Goal: Task Accomplishment & Management: Use online tool/utility

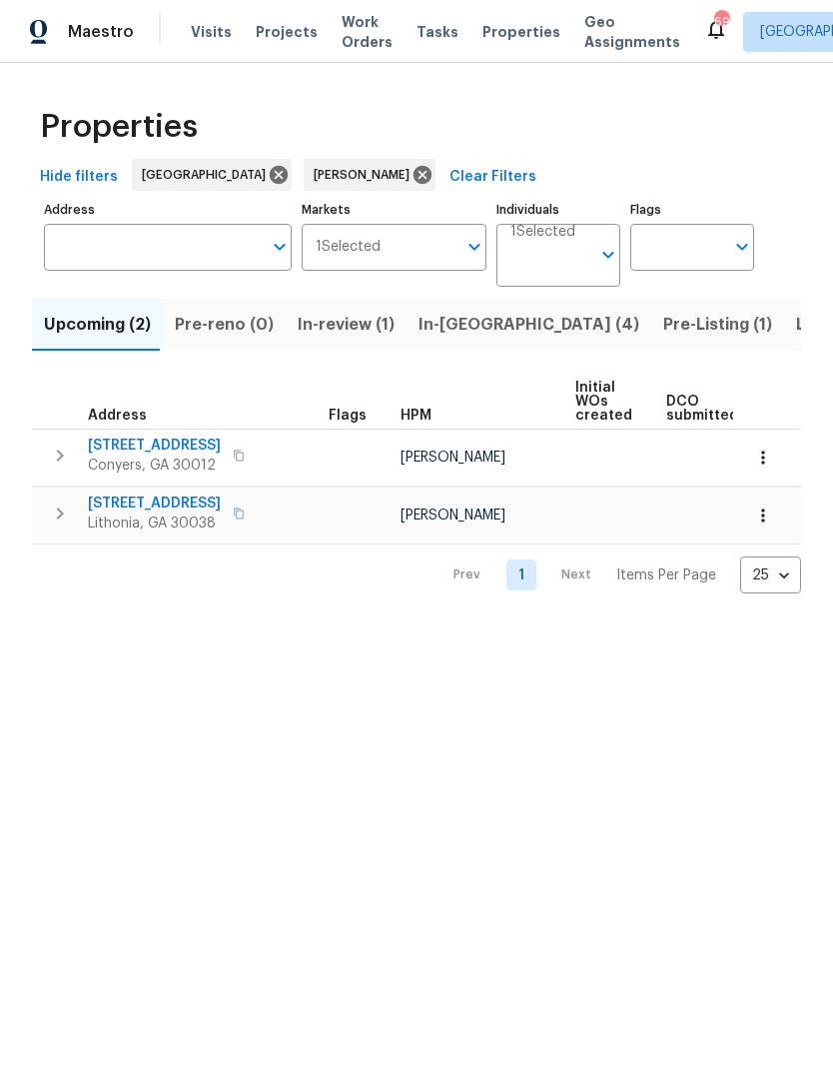
click at [132, 439] on span "[STREET_ADDRESS]" at bounding box center [154, 446] width 133 height 20
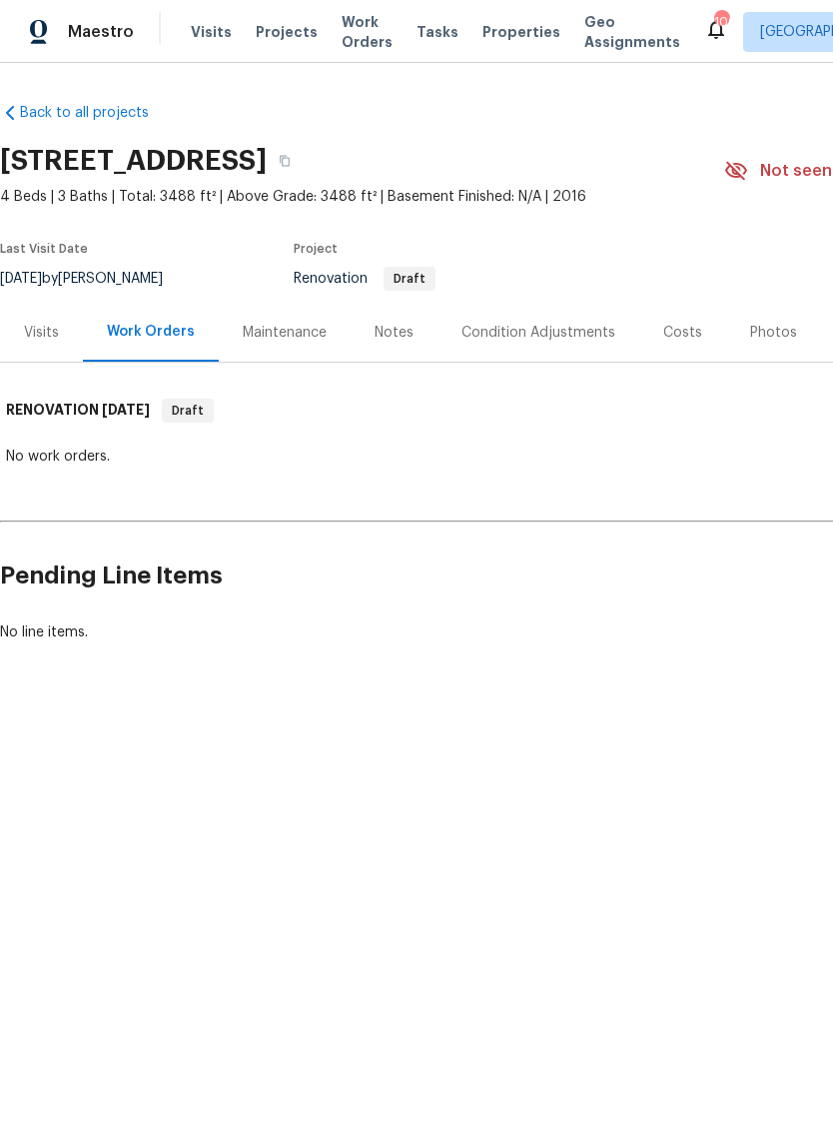
click at [562, 319] on div "Condition Adjustments" at bounding box center [539, 332] width 202 height 59
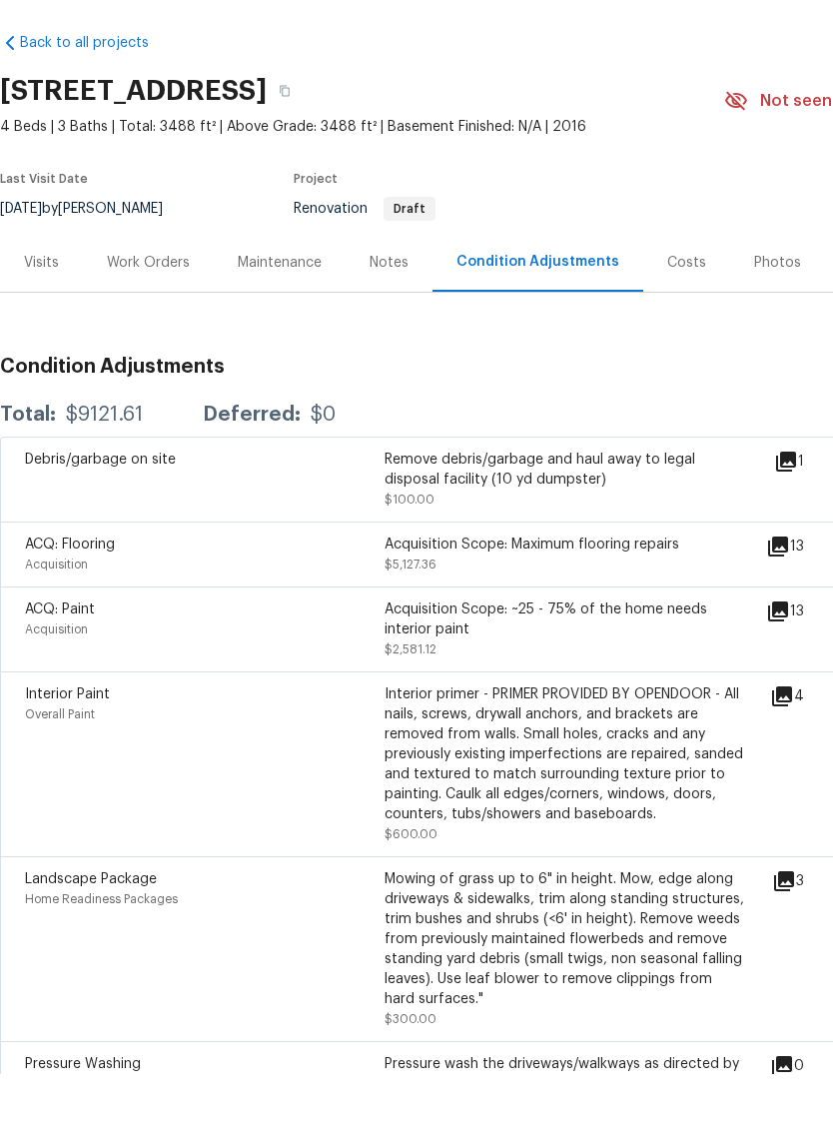
click at [684, 323] on div "Costs" at bounding box center [686, 333] width 39 height 20
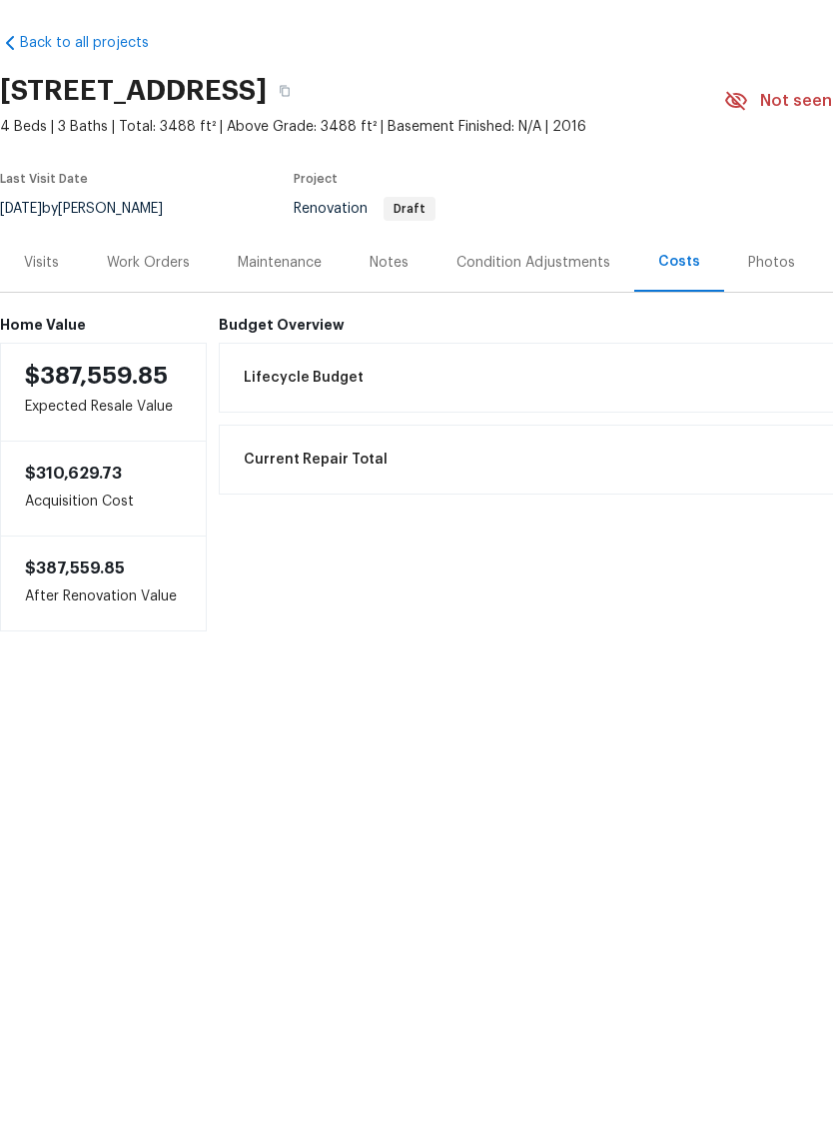
click at [582, 323] on div "Condition Adjustments" at bounding box center [534, 333] width 154 height 20
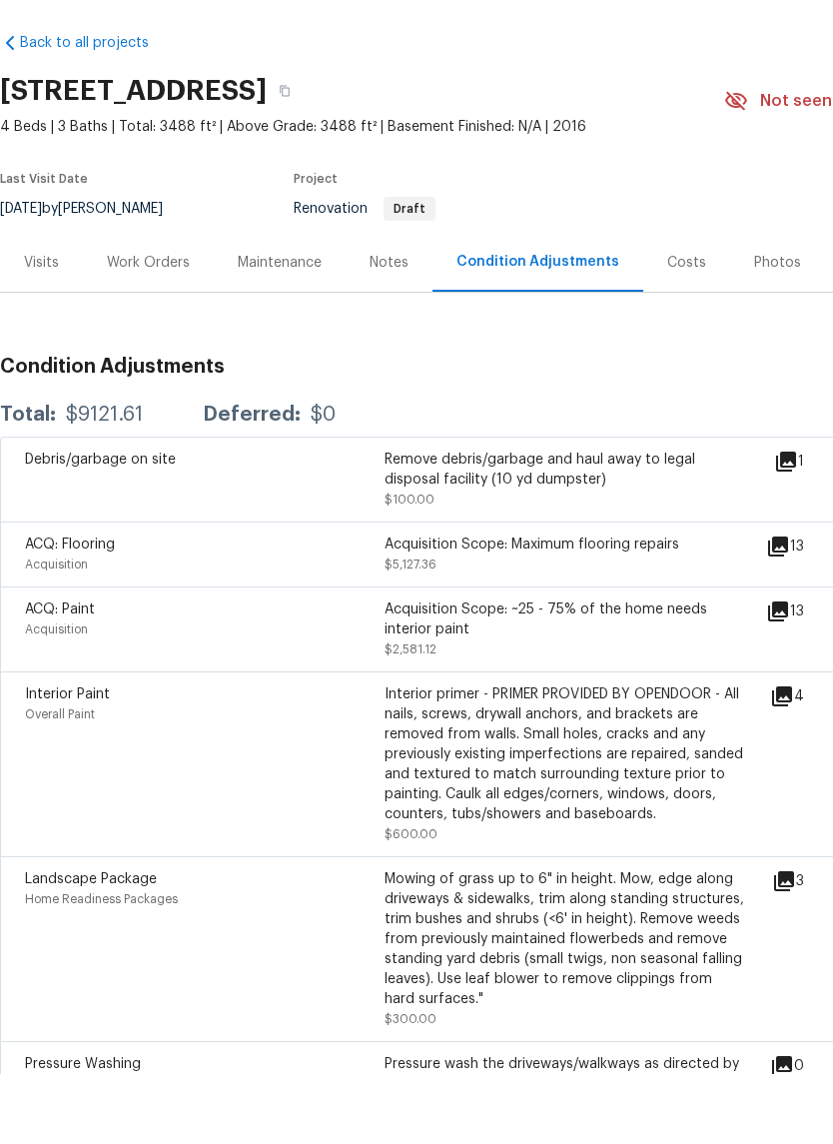
copy h2 "2204 Evening Mist Ln, Conyers, GA 30012"
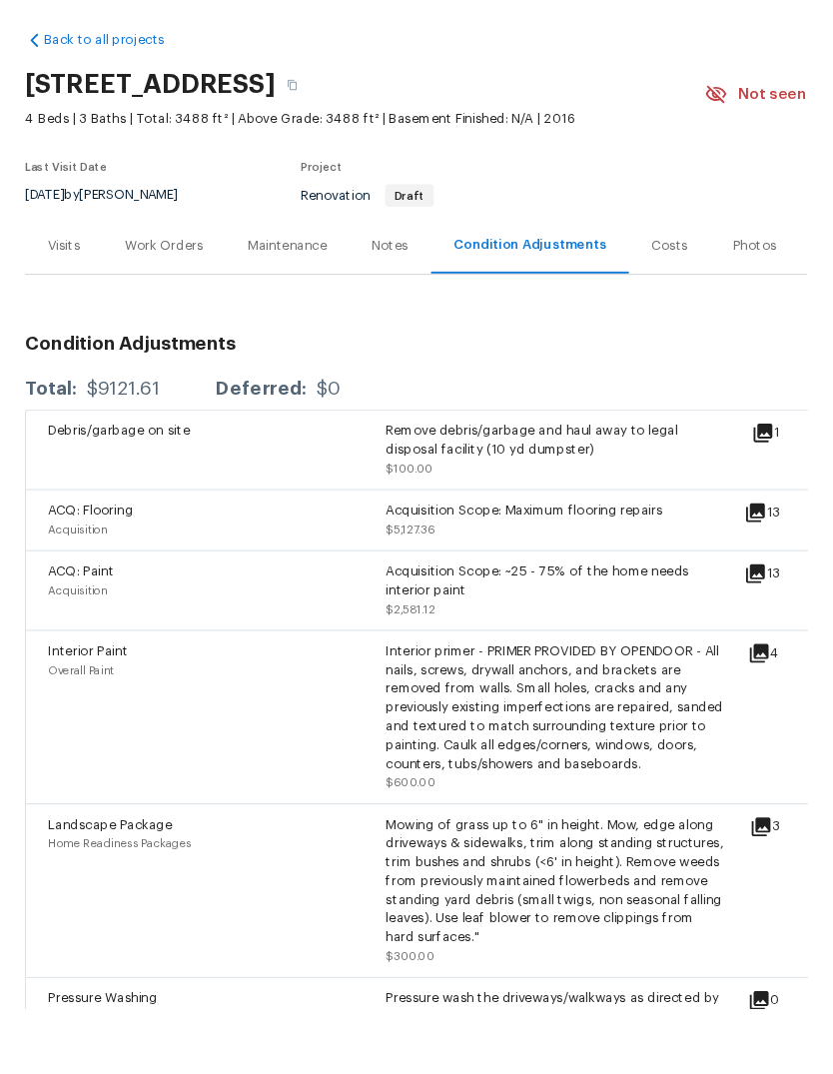
scroll to position [70, 0]
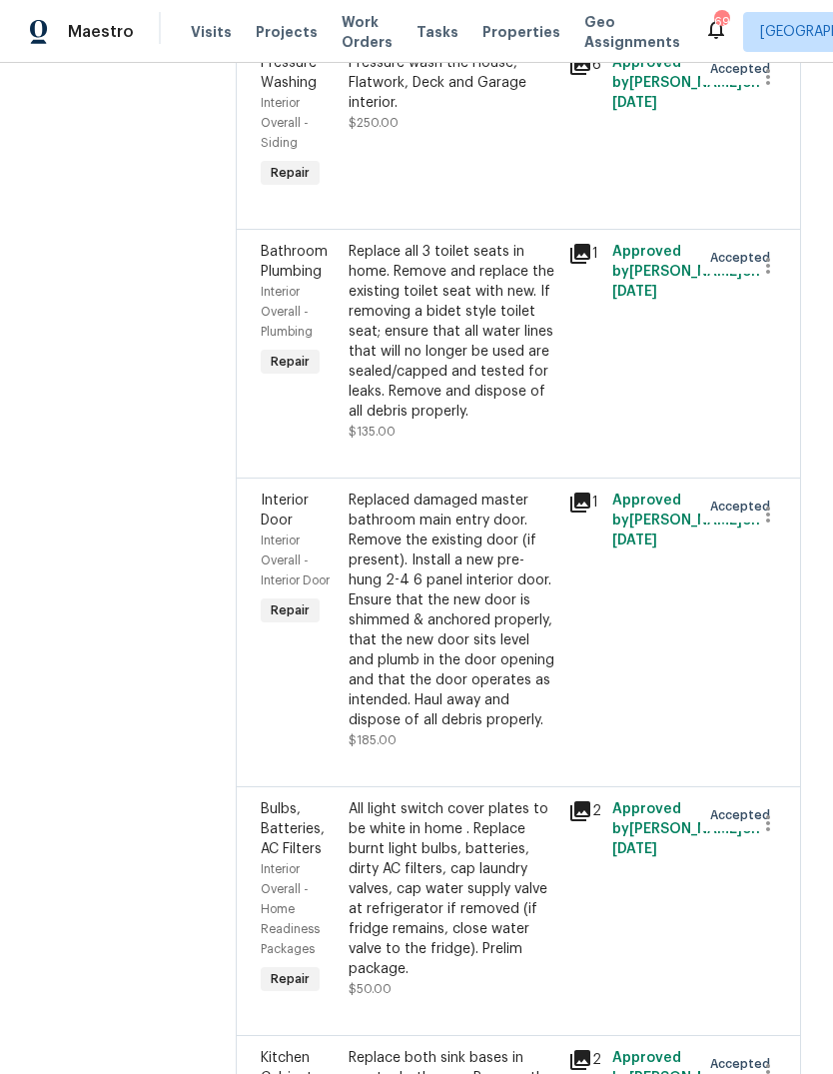
scroll to position [1953, 0]
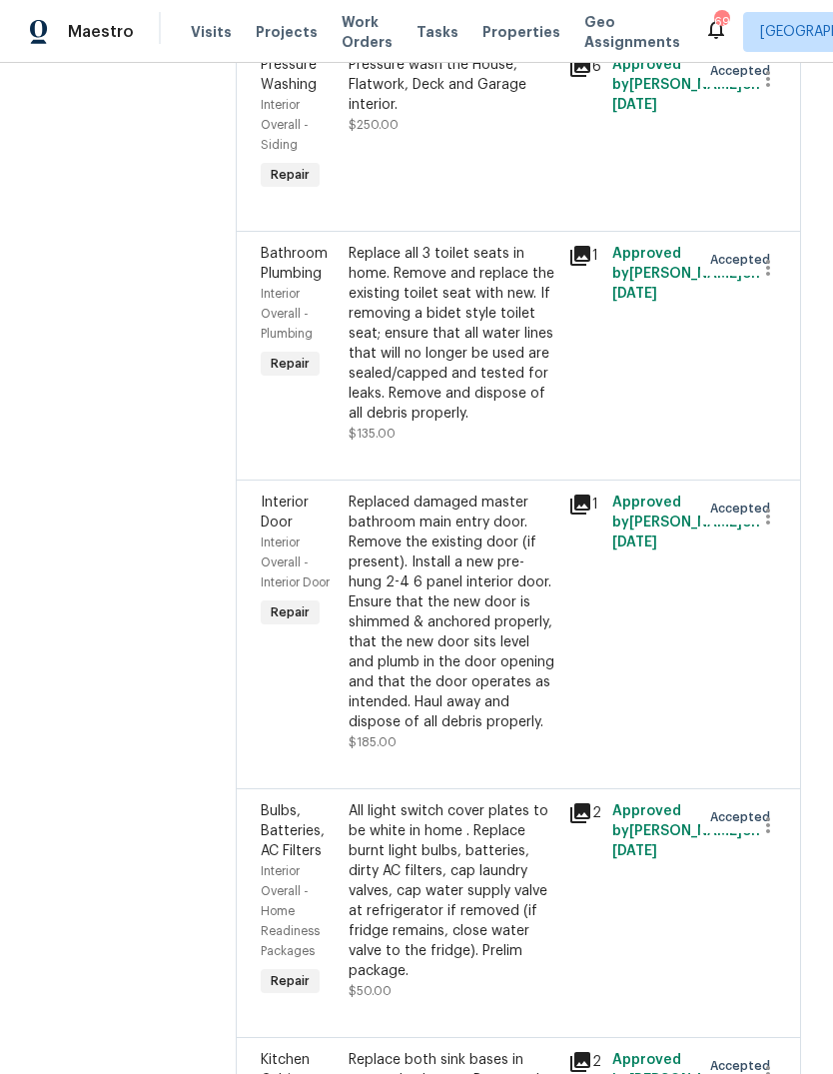
click at [501, 424] on div "Replace all 3 toilet seats in home. Remove and replace the existing toilet seat…" at bounding box center [453, 334] width 208 height 180
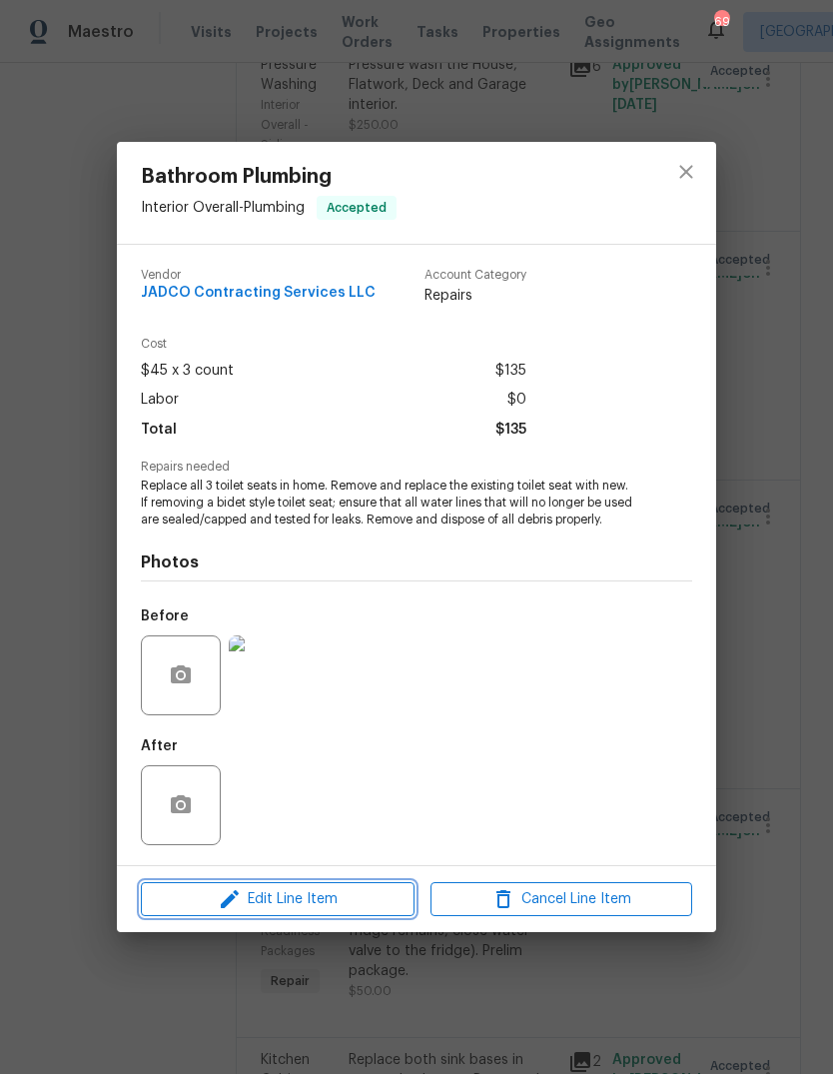
click at [231, 892] on icon "button" at bounding box center [230, 899] width 24 height 24
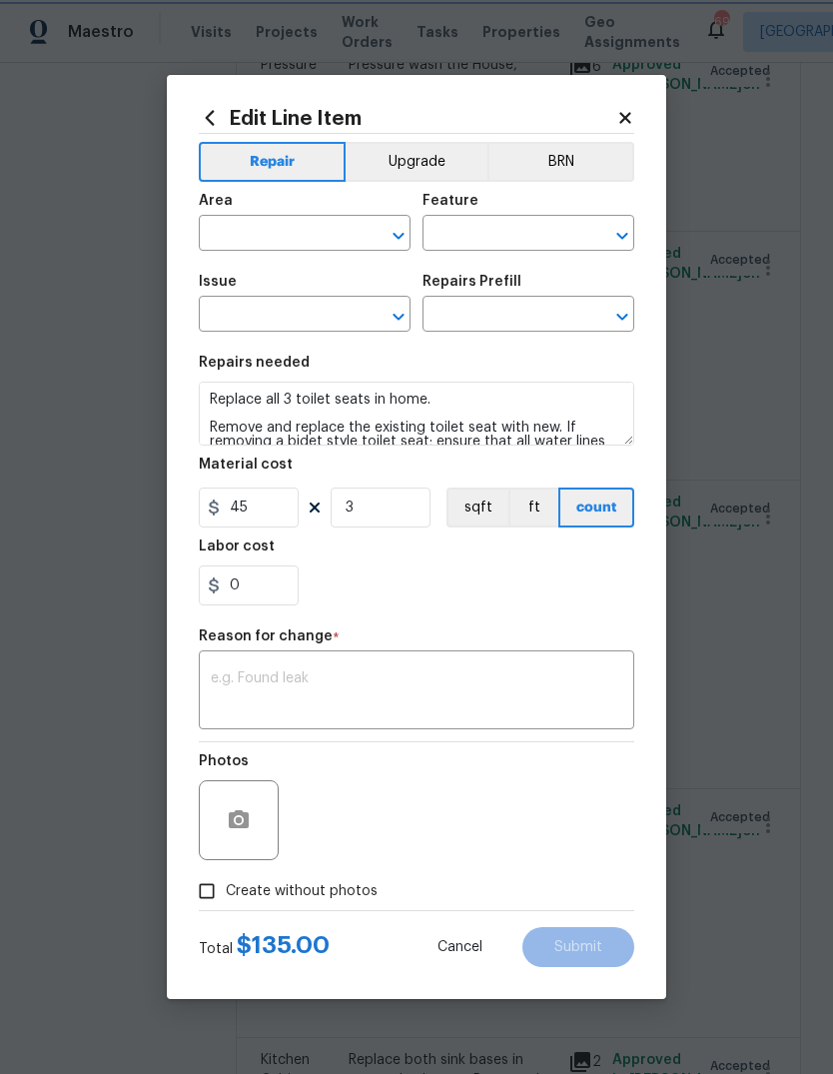
type input "Interior Overall"
type input "Plumbing"
type input "Bathroom Plumbing"
type input "Replace Toilet Seat $25.00"
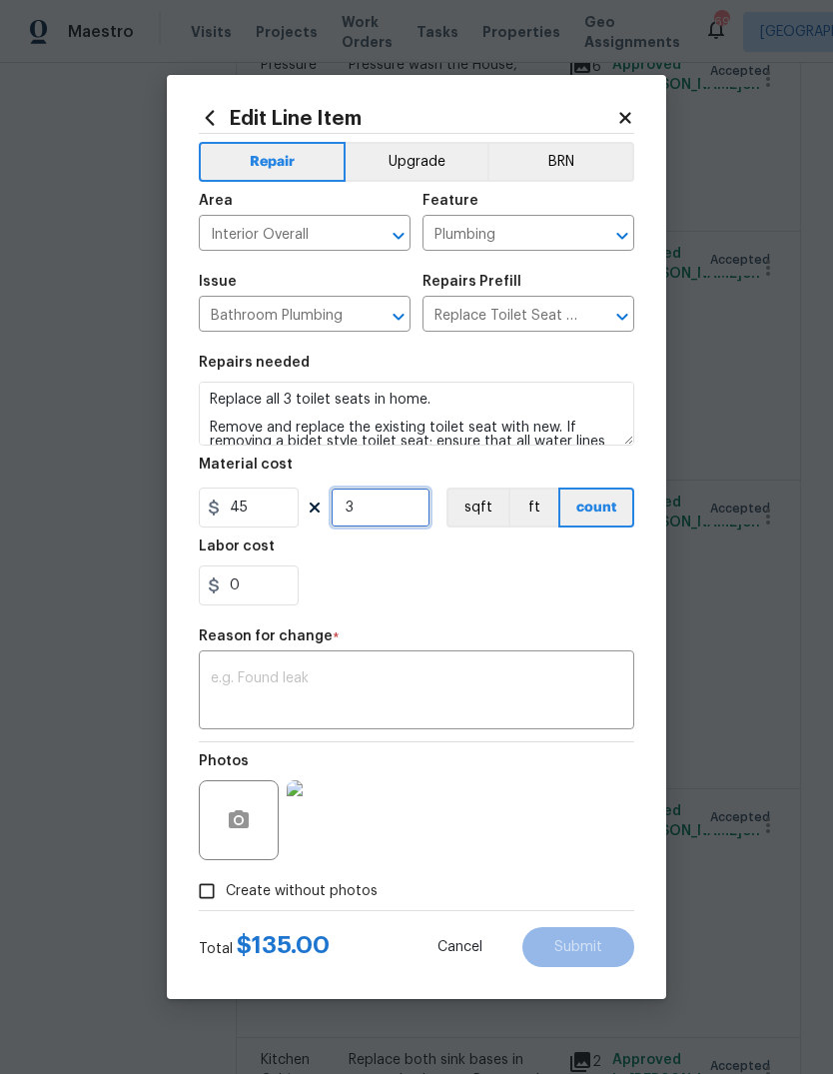
click at [392, 505] on input "3" at bounding box center [381, 508] width 100 height 40
type input "2"
click at [583, 647] on div "Reason for change *" at bounding box center [417, 642] width 436 height 26
click at [596, 318] on icon "Clear" at bounding box center [596, 317] width 12 height 12
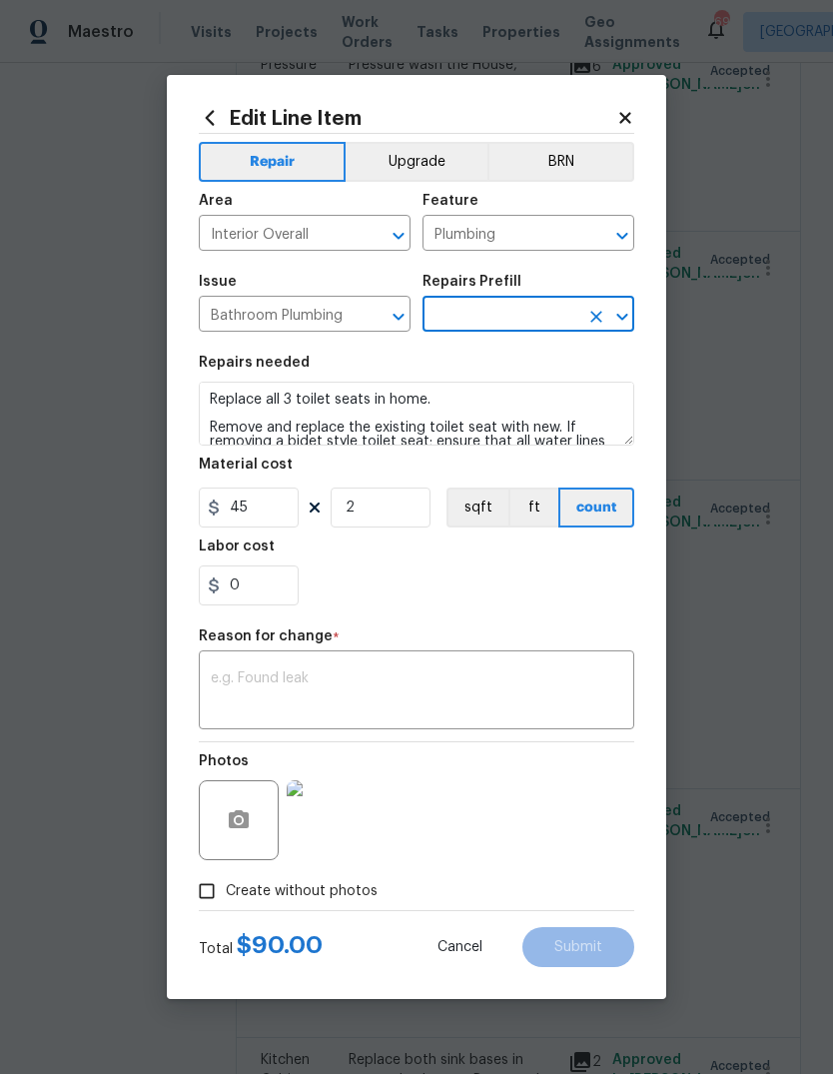
click at [621, 319] on icon "Open" at bounding box center [621, 316] width 11 height 7
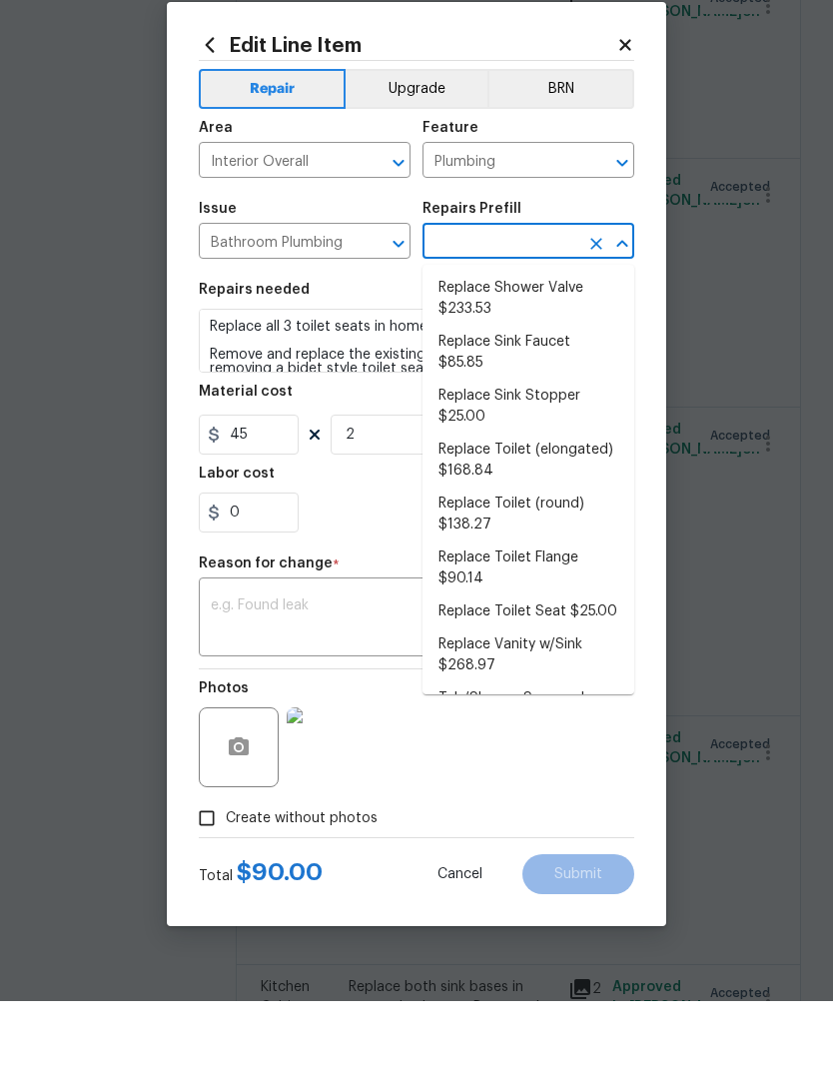
scroll to position [920, 0]
click at [523, 508] on li "Replace Toilet (elongated) $168.84" at bounding box center [529, 535] width 212 height 54
type input "Replace Toilet (elongated) $168.84"
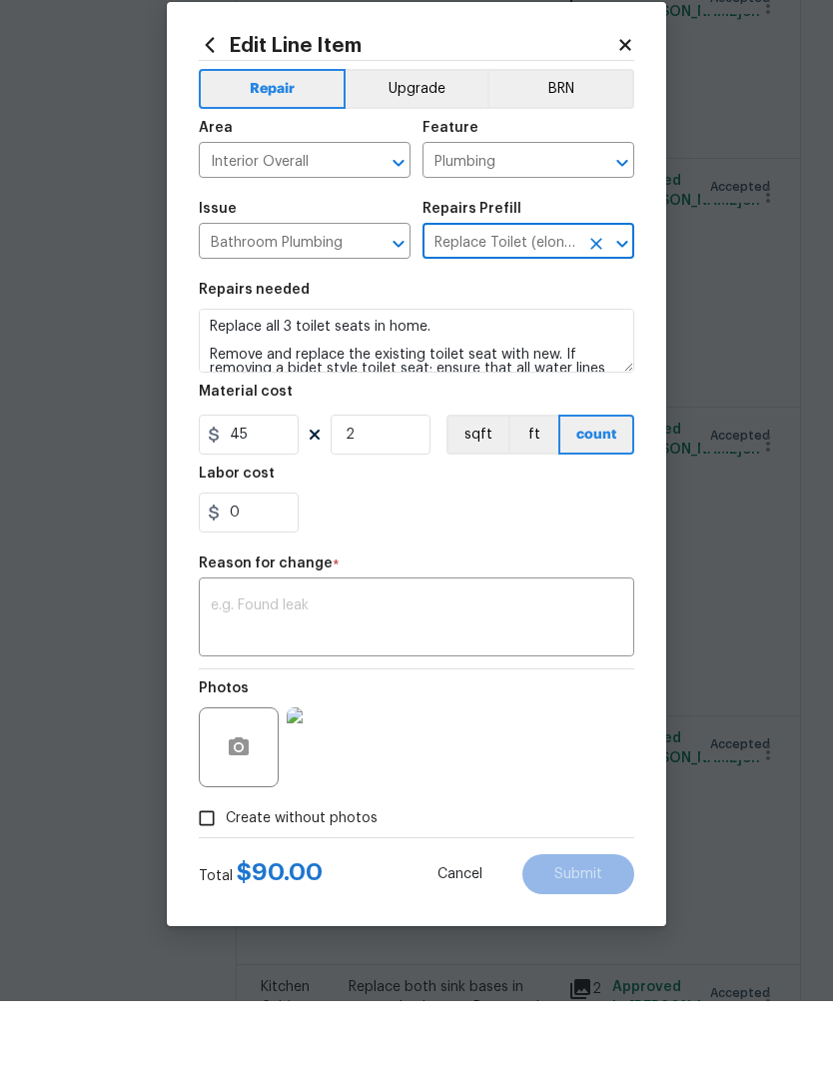
type textarea "Remove the existing toilet, prep the flange, install a new elongated toilet wit…"
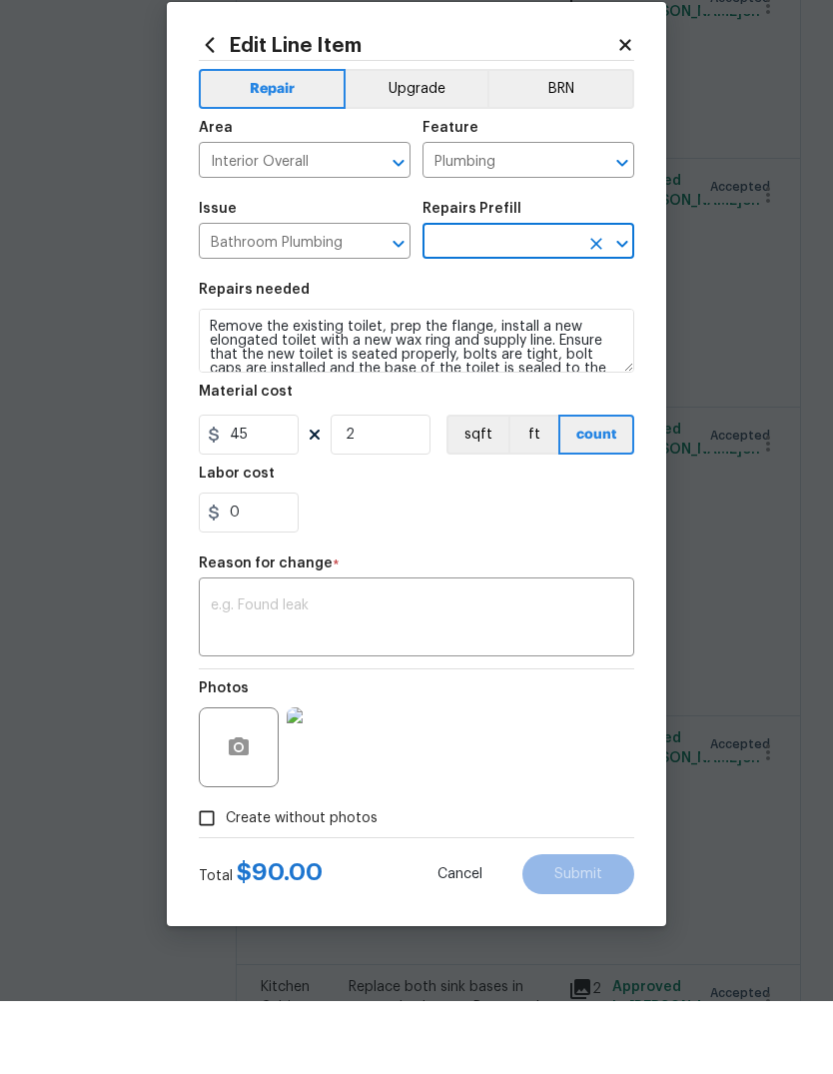
type input "Replace Toilet (elongated) $168.84"
click at [282, 488] on input "168.84" at bounding box center [249, 508] width 100 height 40
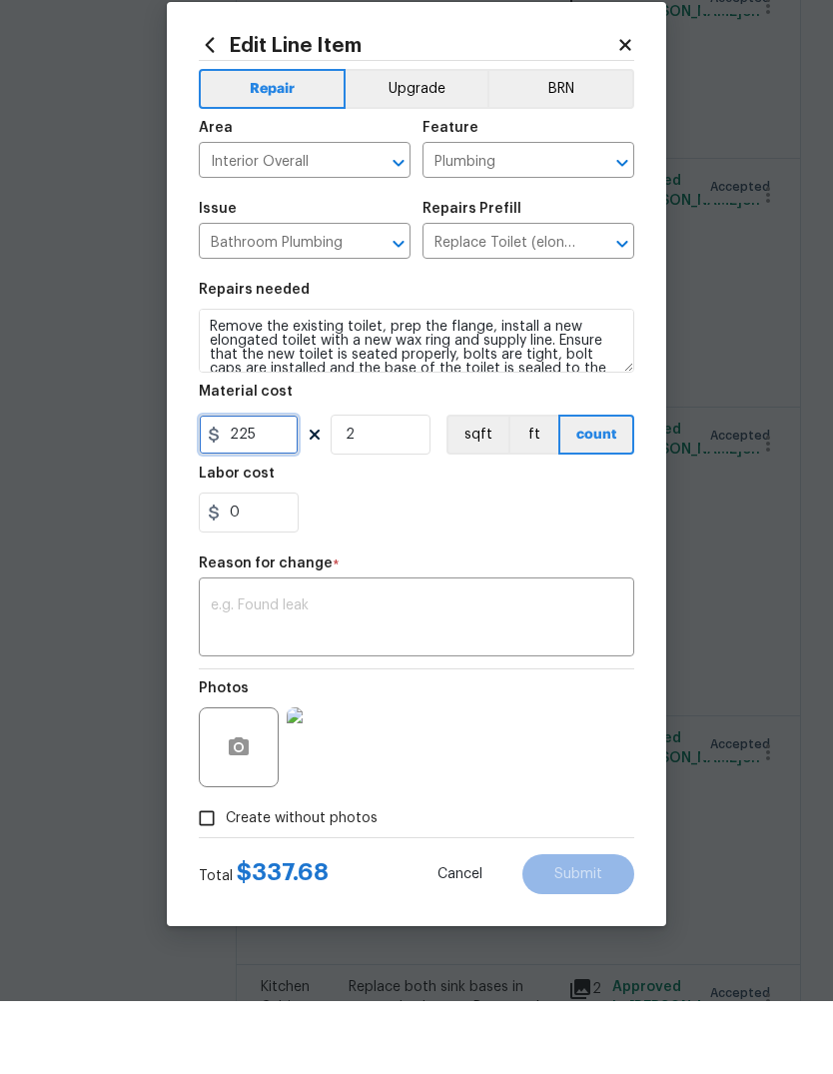
type input "225"
click at [247, 671] on textarea at bounding box center [417, 692] width 412 height 42
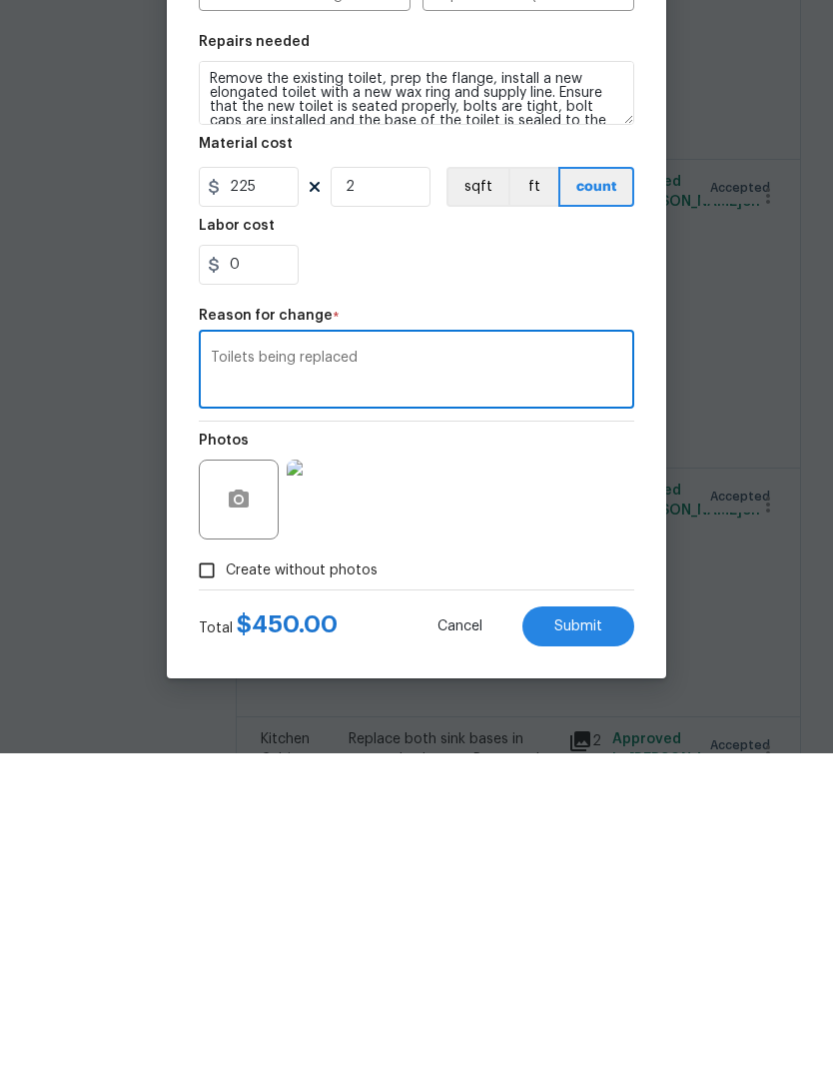
type textarea "Toilets being replaced"
click at [603, 927] on button "Submit" at bounding box center [578, 947] width 112 height 40
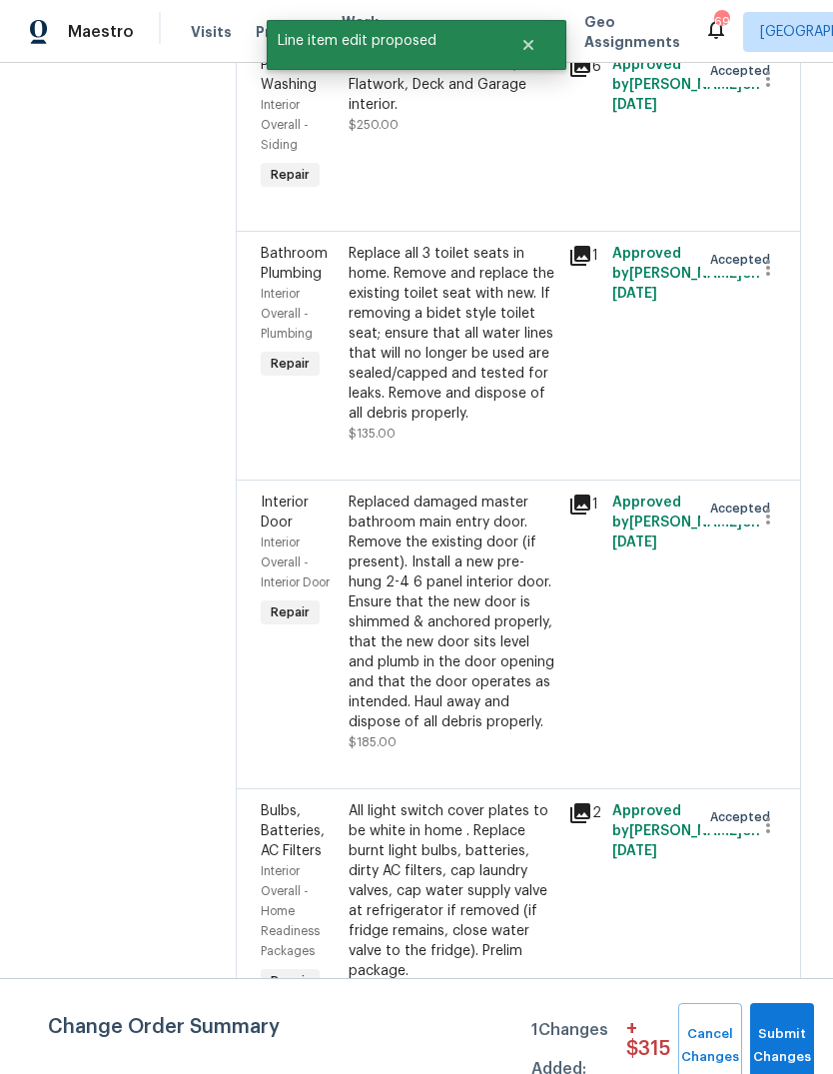
scroll to position [0, 0]
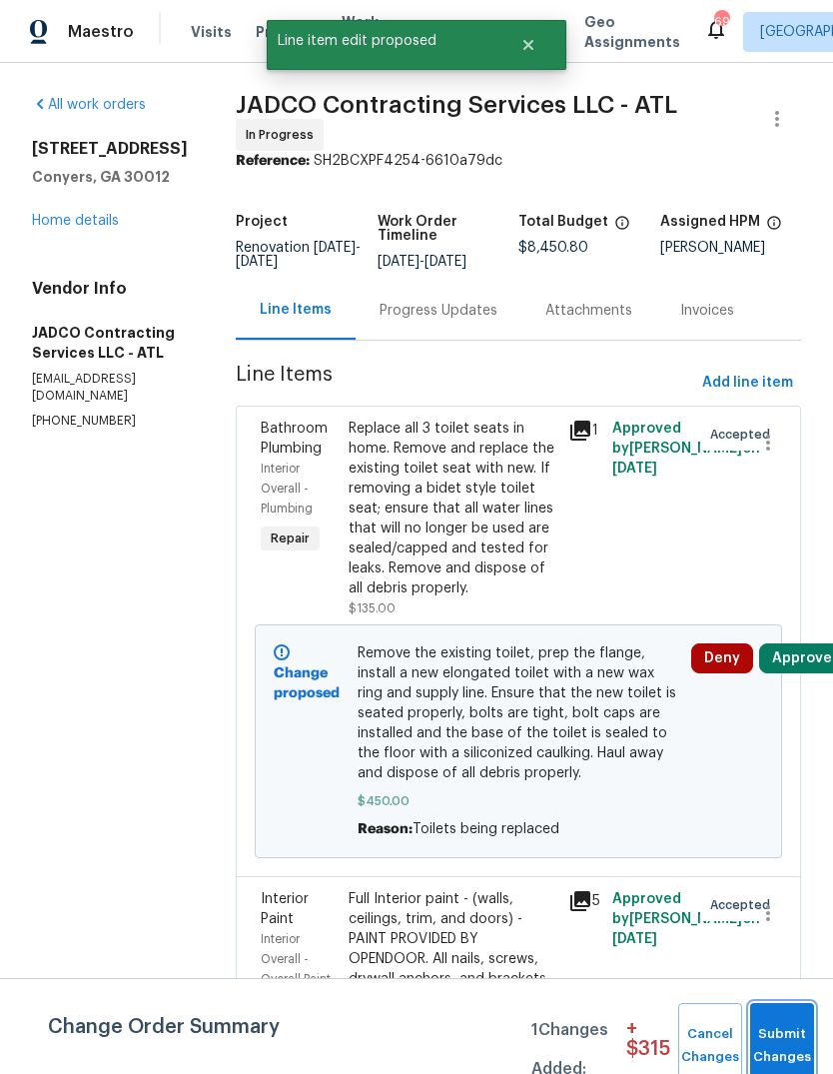
click at [793, 1019] on button "Submit Changes" at bounding box center [782, 1046] width 64 height 86
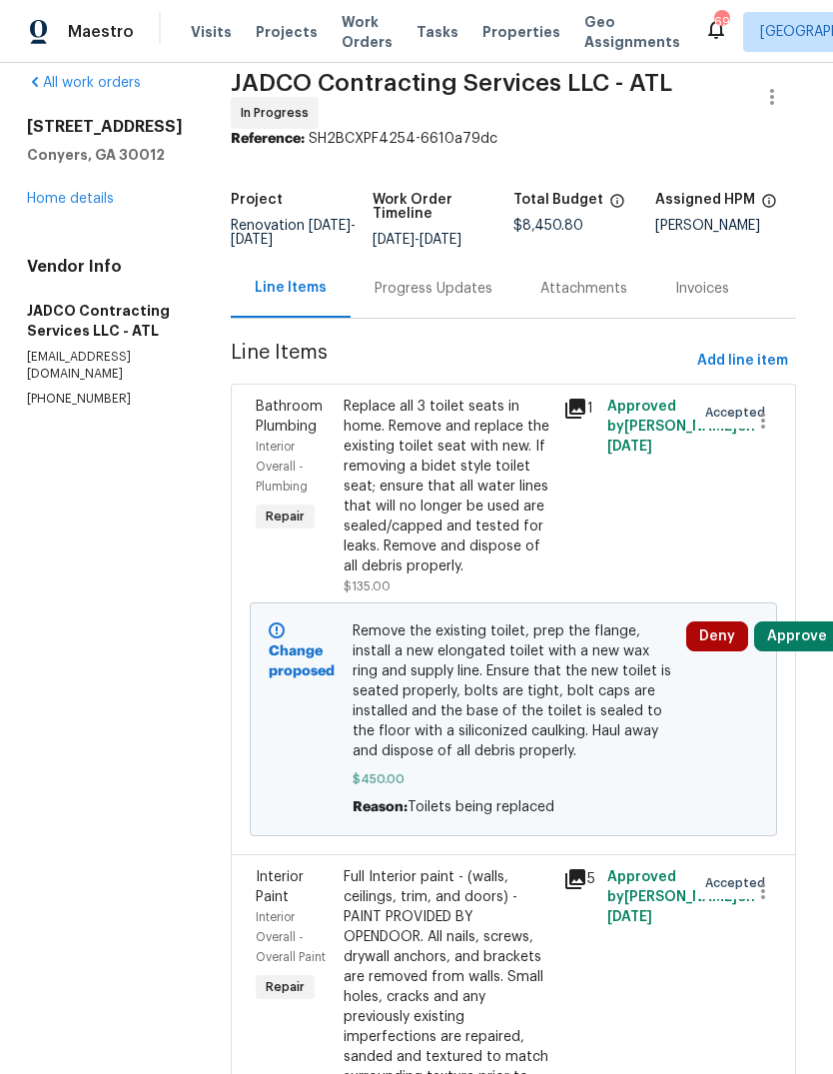
scroll to position [23, 5]
click at [793, 650] on button "Approve" at bounding box center [797, 635] width 86 height 30
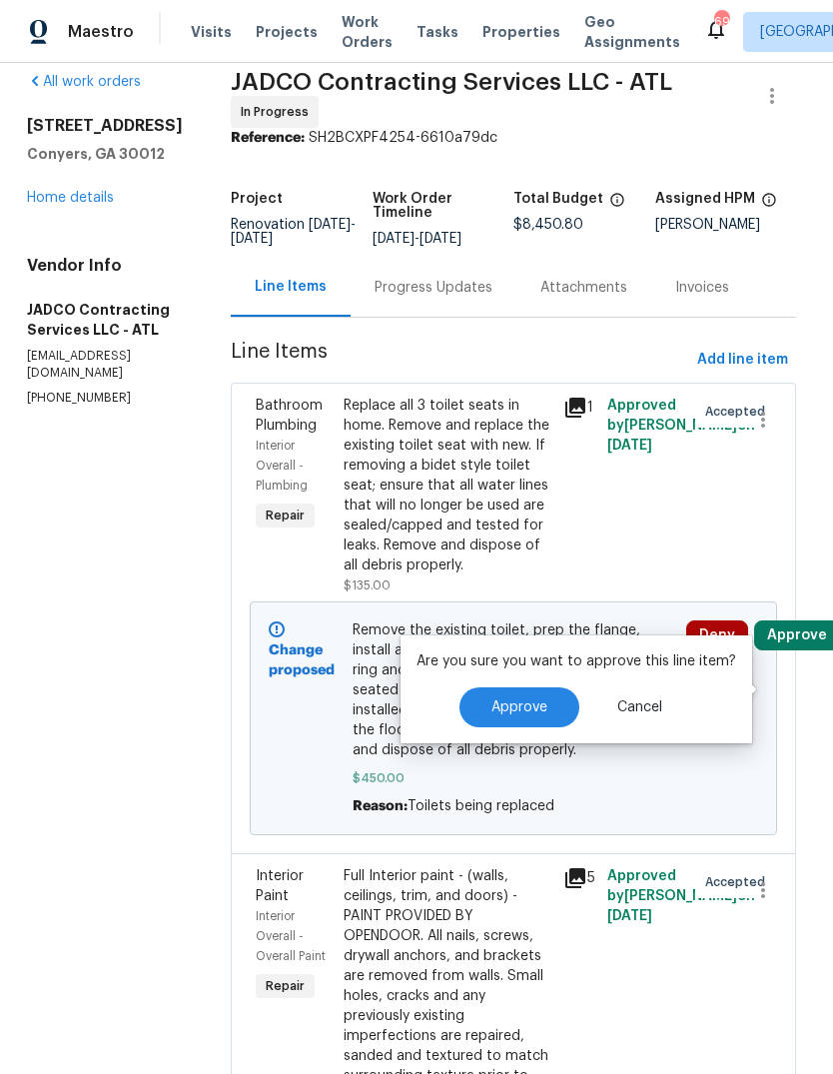
click at [618, 579] on div "Approved by [PERSON_NAME] on [DATE]" at bounding box center [645, 496] width 88 height 212
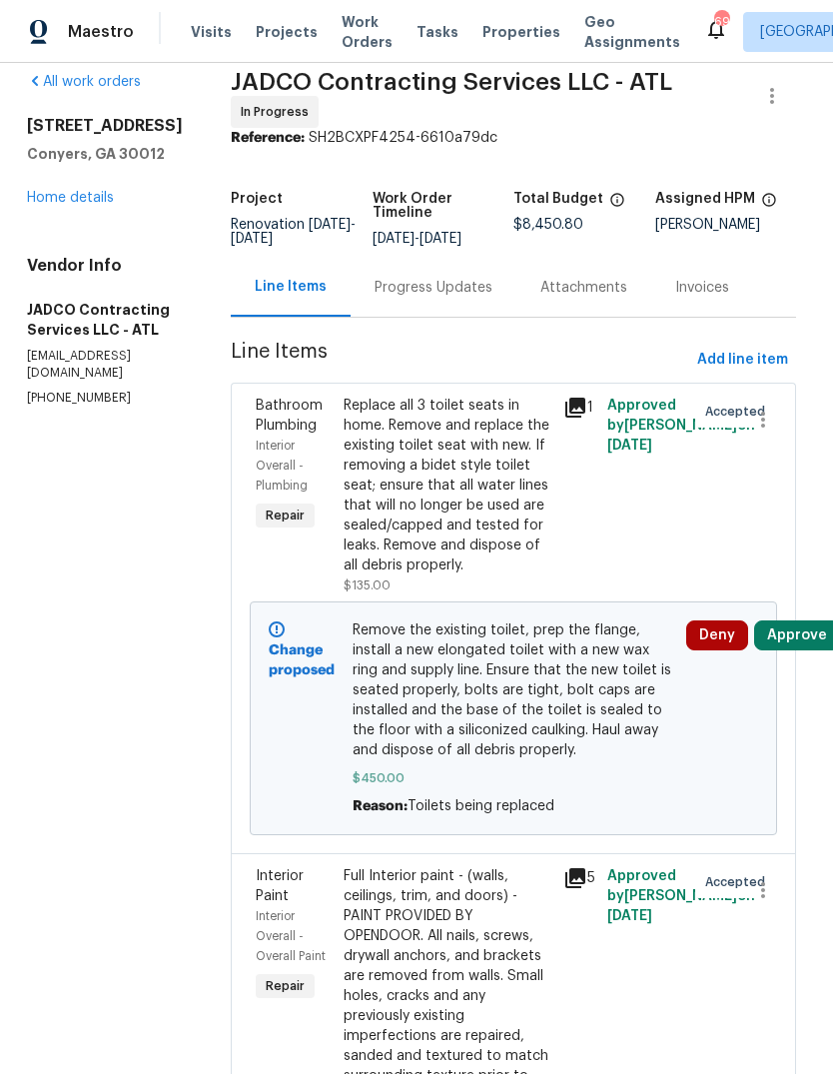
click at [723, 650] on button "Deny" at bounding box center [717, 635] width 62 height 30
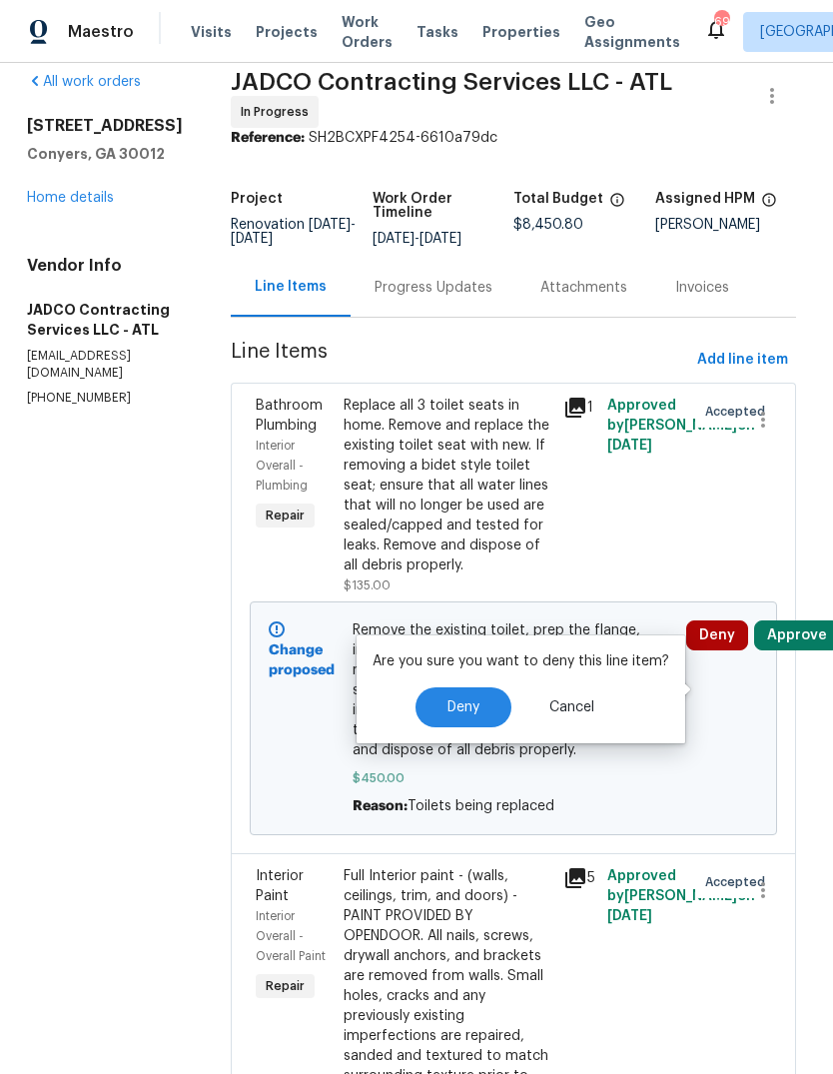
click at [487, 694] on button "Deny" at bounding box center [464, 707] width 96 height 40
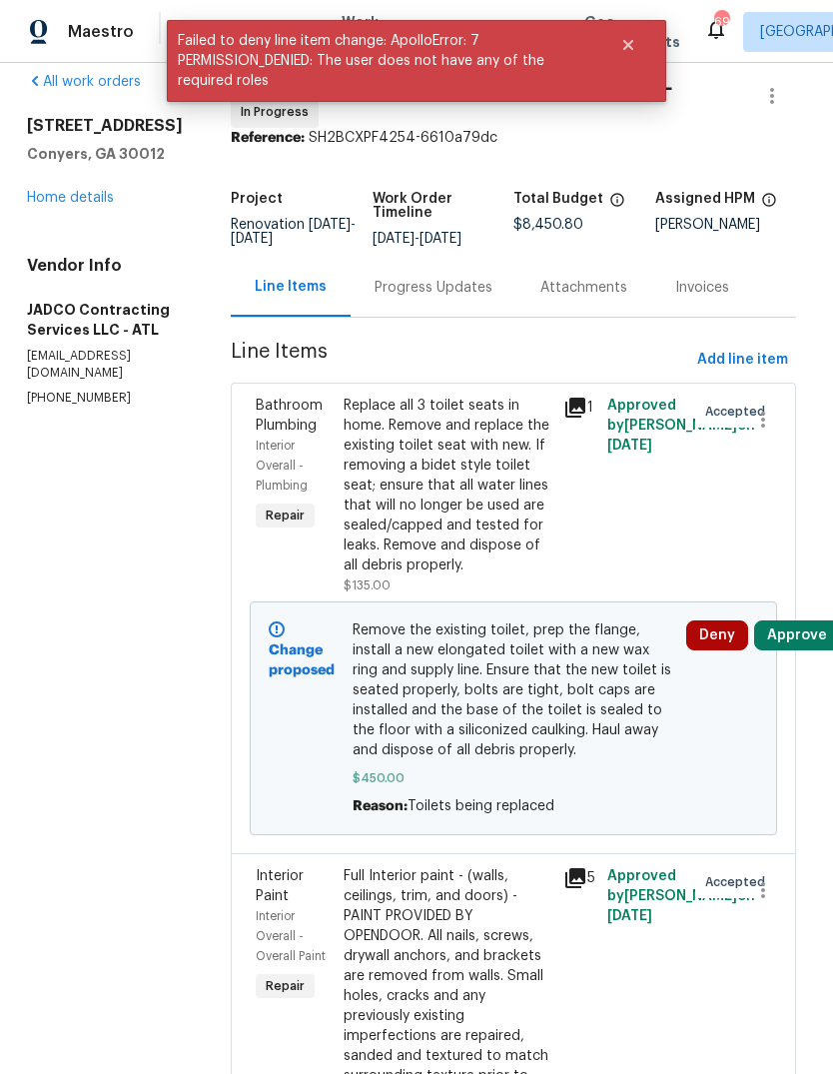
click at [534, 518] on div "Replace all 3 toilet seats in home. Remove and replace the existing toilet seat…" at bounding box center [448, 486] width 208 height 180
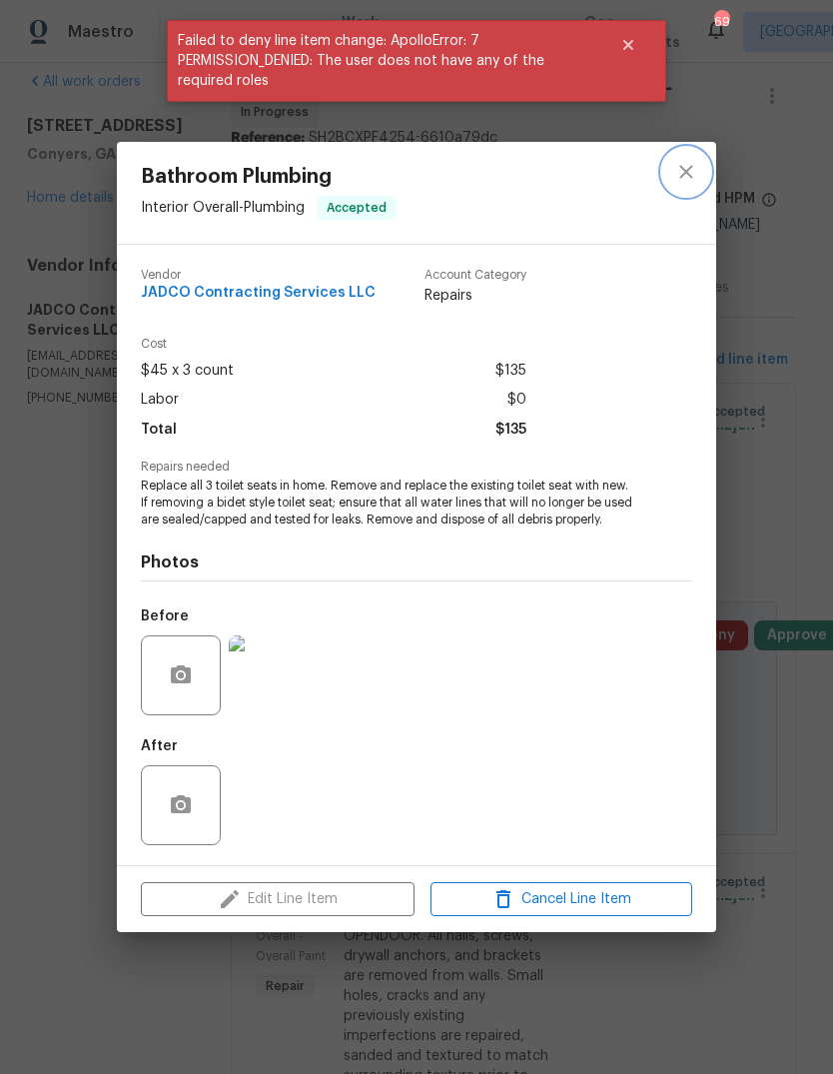
click at [684, 165] on icon "close" at bounding box center [686, 172] width 24 height 24
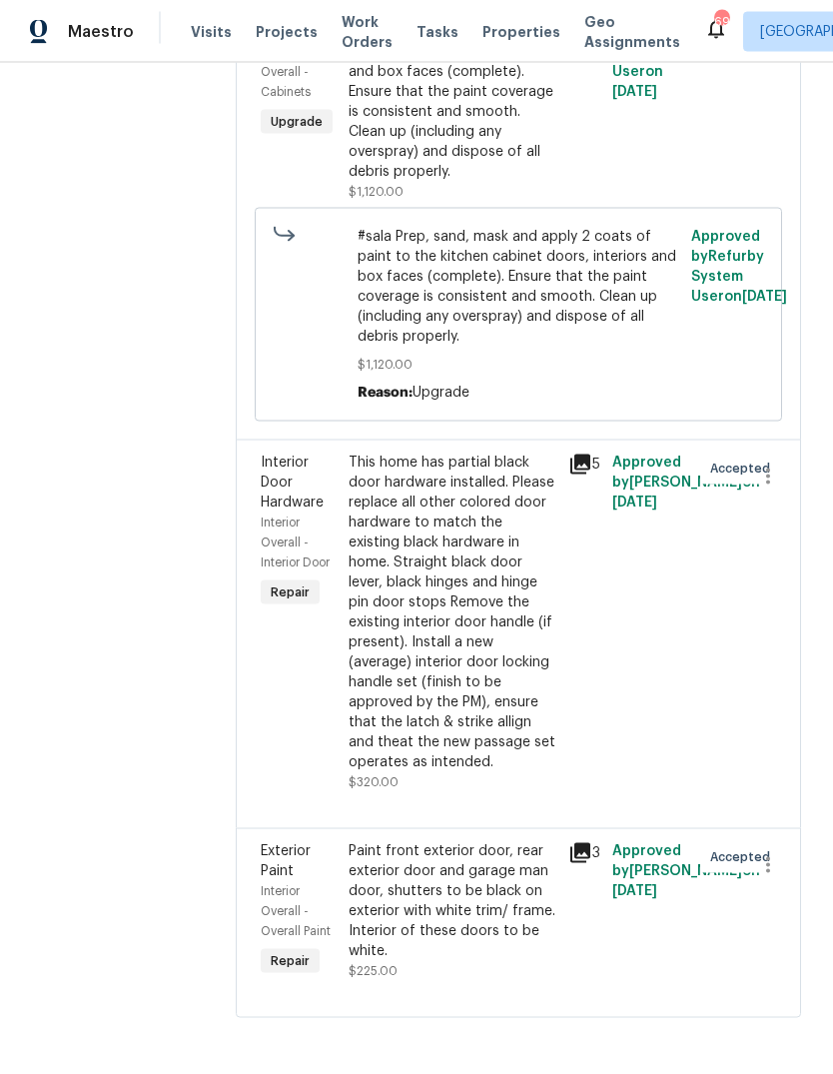
scroll to position [75, 0]
click at [513, 876] on div "Paint front exterior door, rear exterior door and garage man door, shutters to …" at bounding box center [453, 901] width 208 height 120
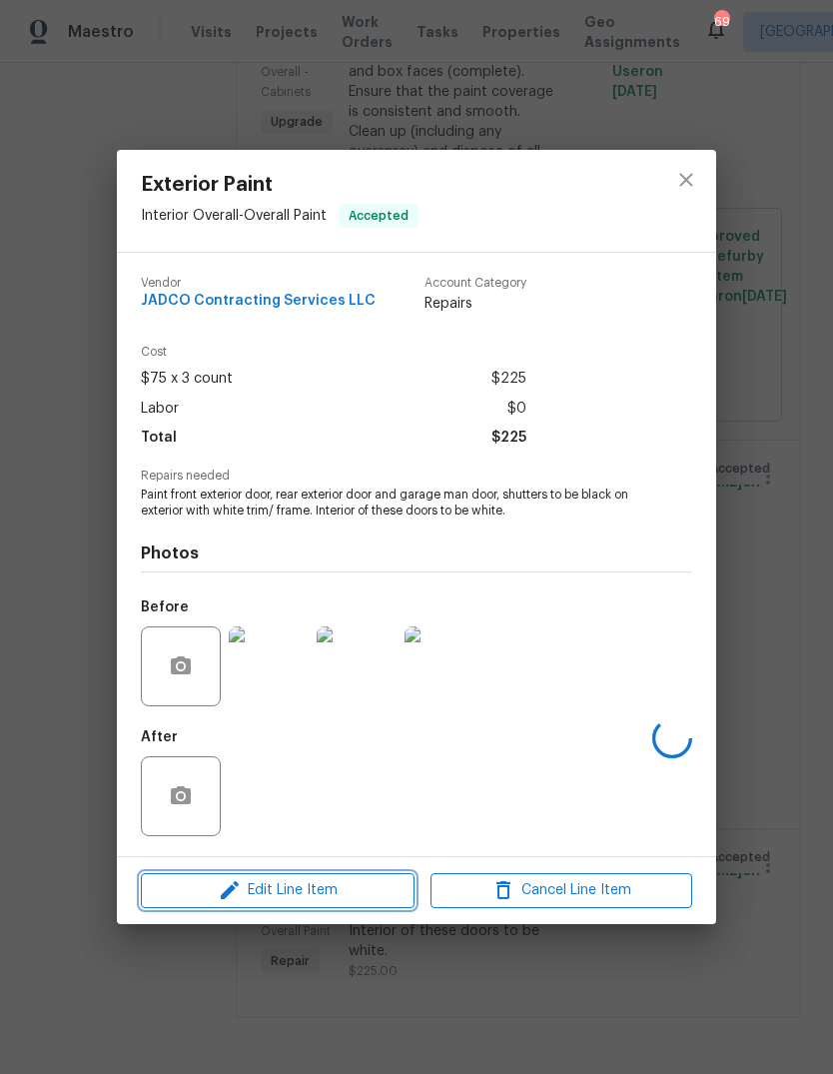
click at [266, 891] on span "Edit Line Item" at bounding box center [278, 890] width 262 height 25
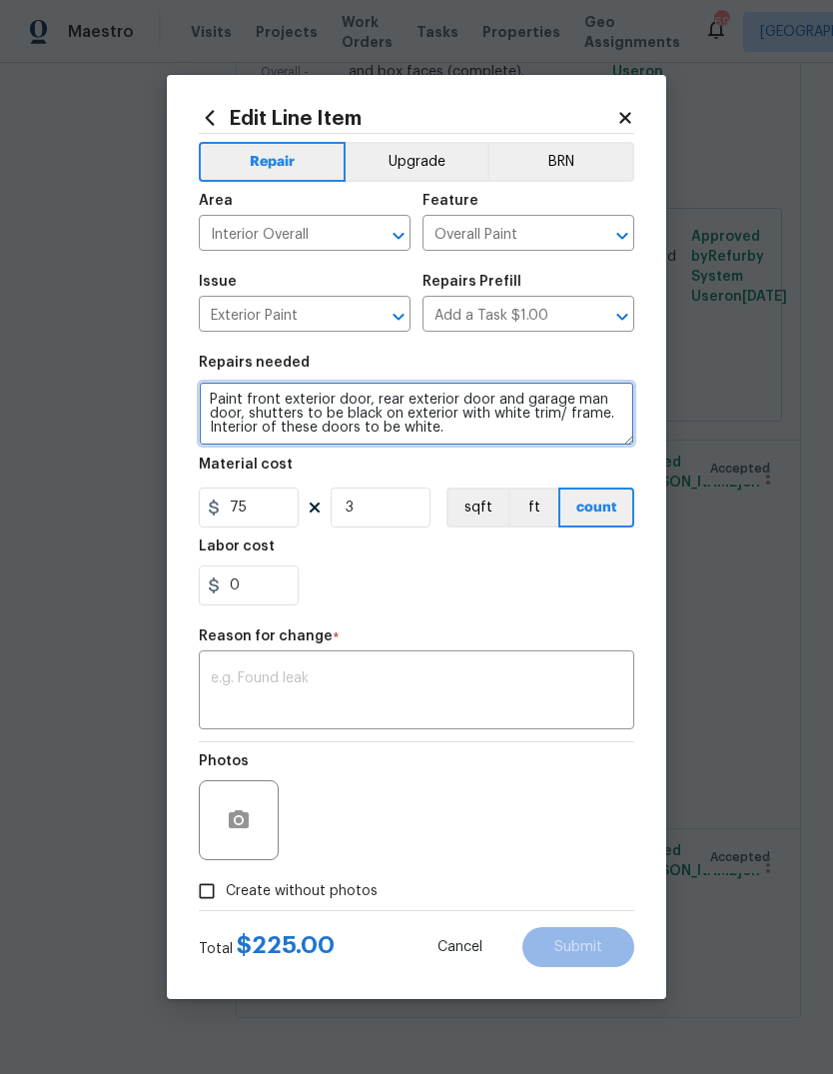
click at [573, 443] on textarea "Paint front exterior door, rear exterior door and garage man door, shutters to …" at bounding box center [417, 414] width 436 height 64
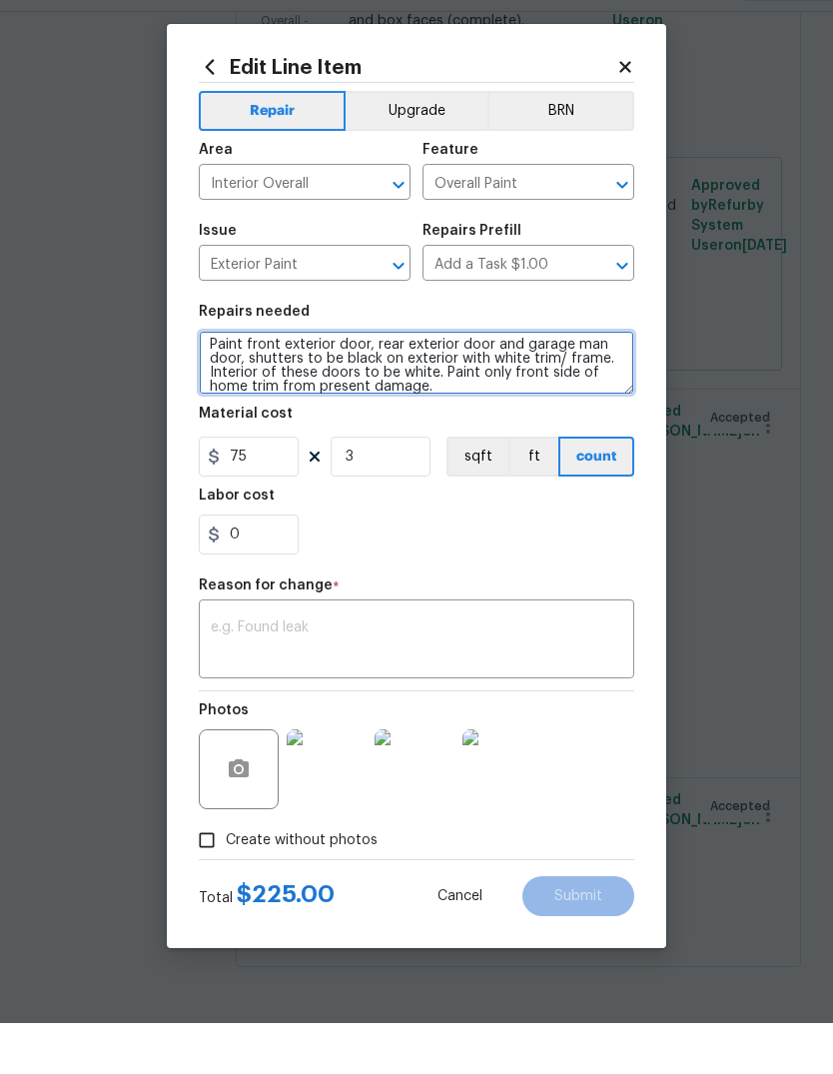
type textarea "Paint front exterior door, rear exterior door and garage man door, shutters to …"
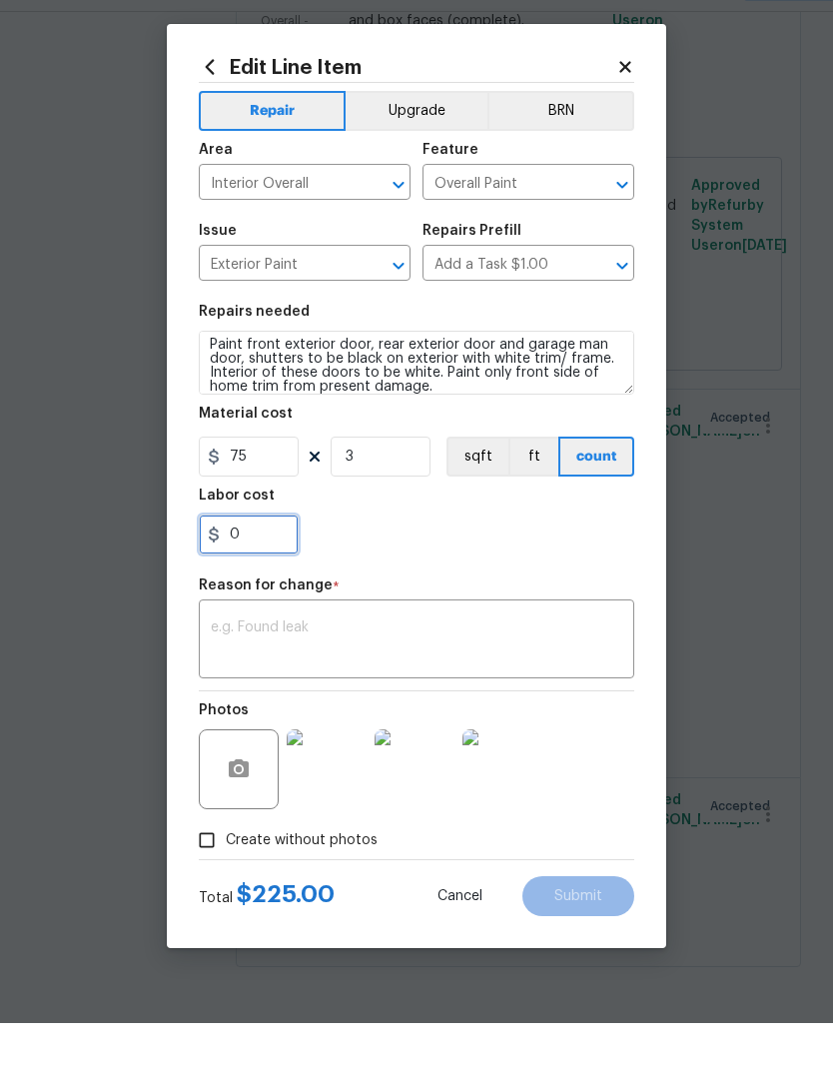
click at [253, 565] on input "0" at bounding box center [249, 585] width 100 height 40
type input "450"
click at [602, 671] on textarea at bounding box center [417, 692] width 412 height 42
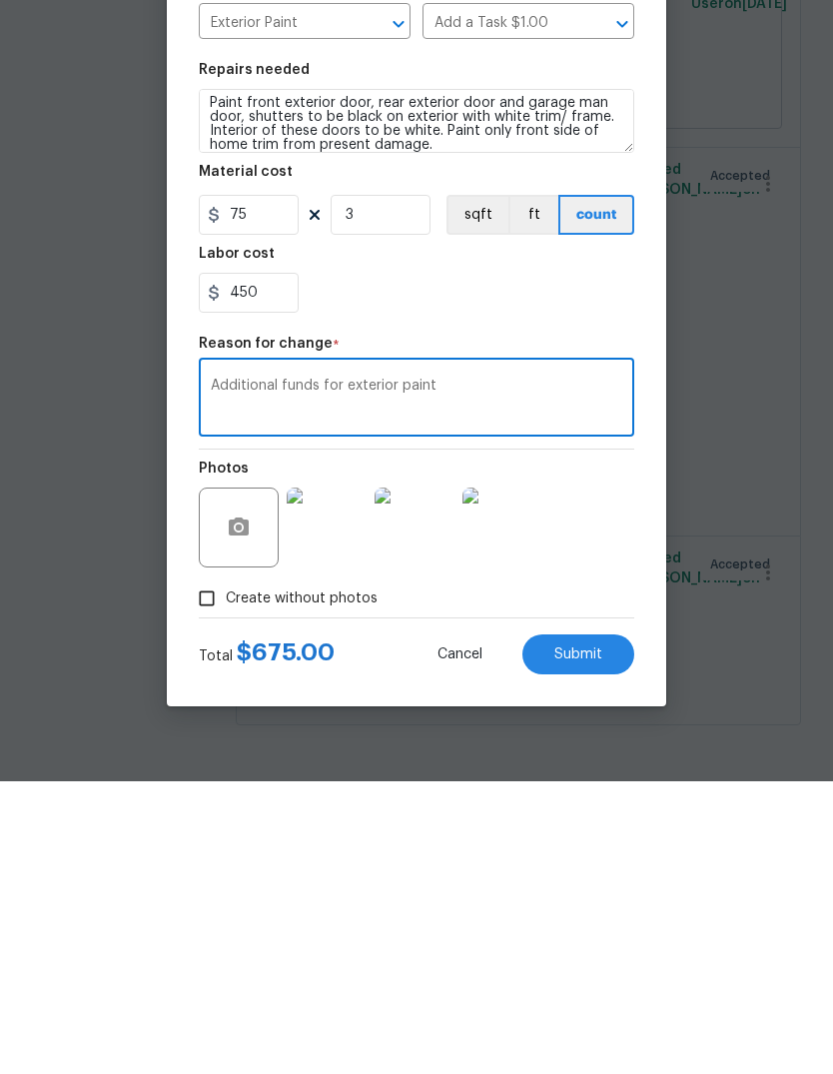
type textarea "Additional funds for exterior paint"
click at [610, 927] on button "Submit" at bounding box center [578, 947] width 112 height 40
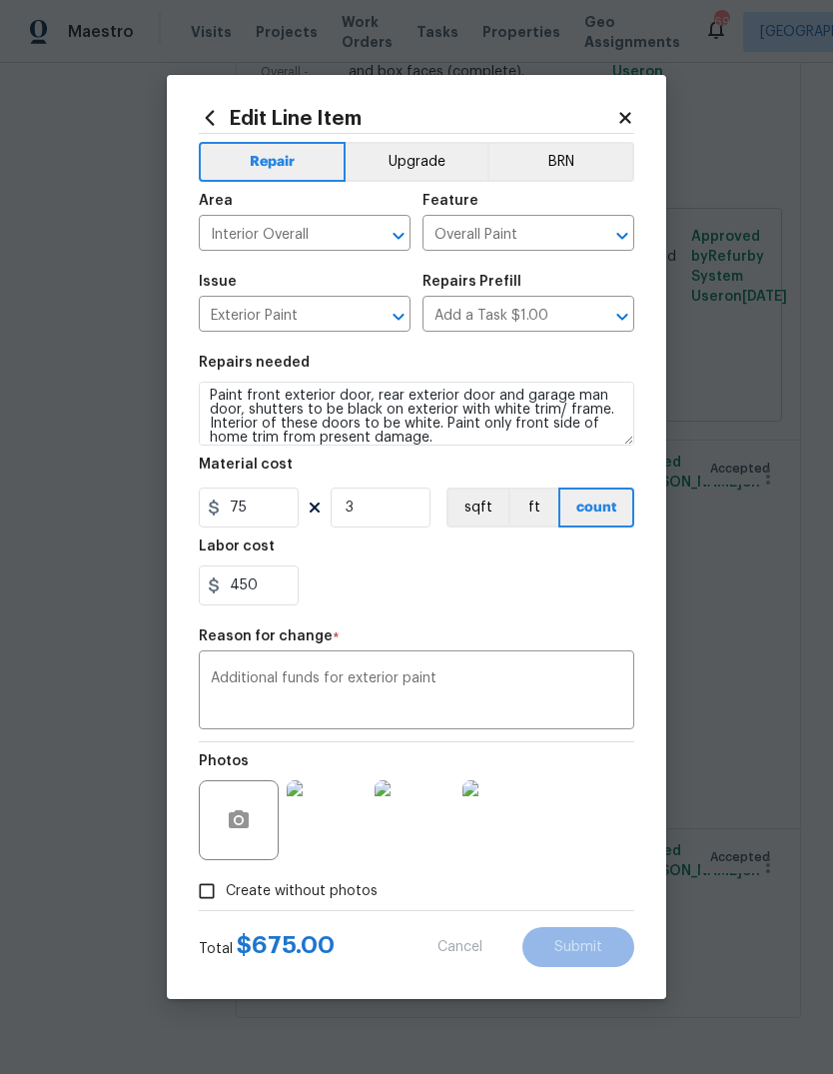
type textarea "Paint front exterior door, rear exterior door and garage man door, shutters to …"
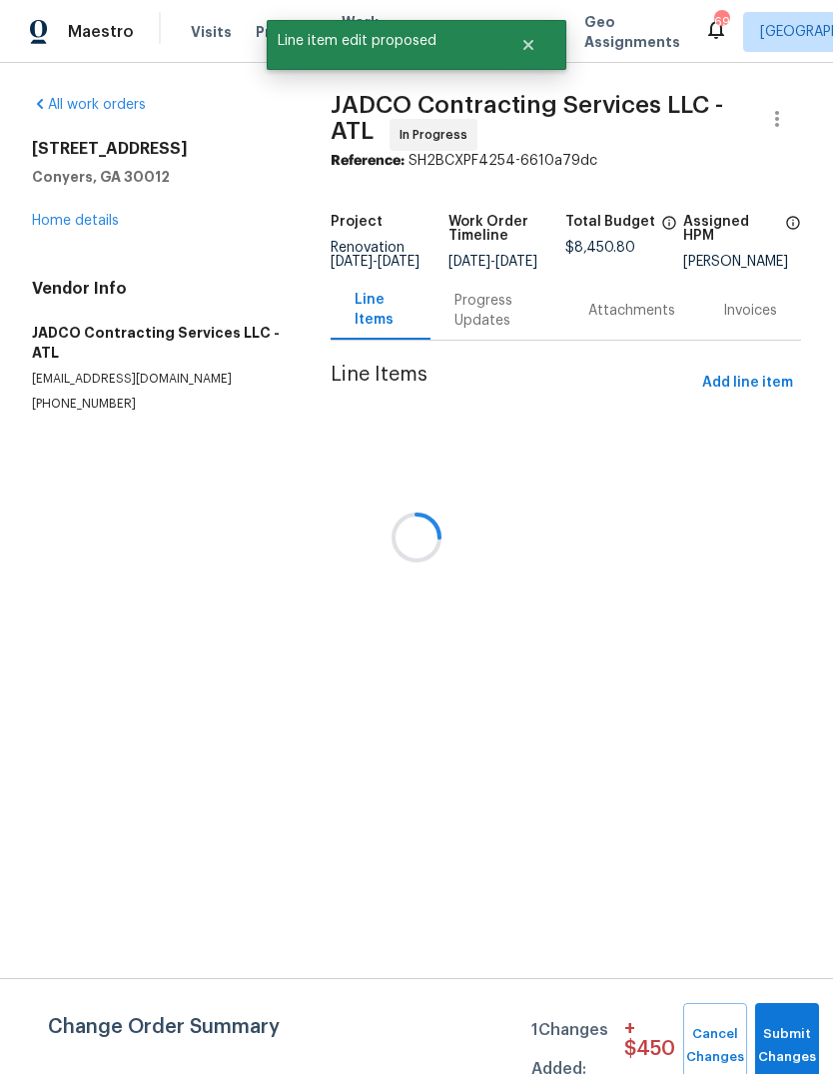
scroll to position [0, 0]
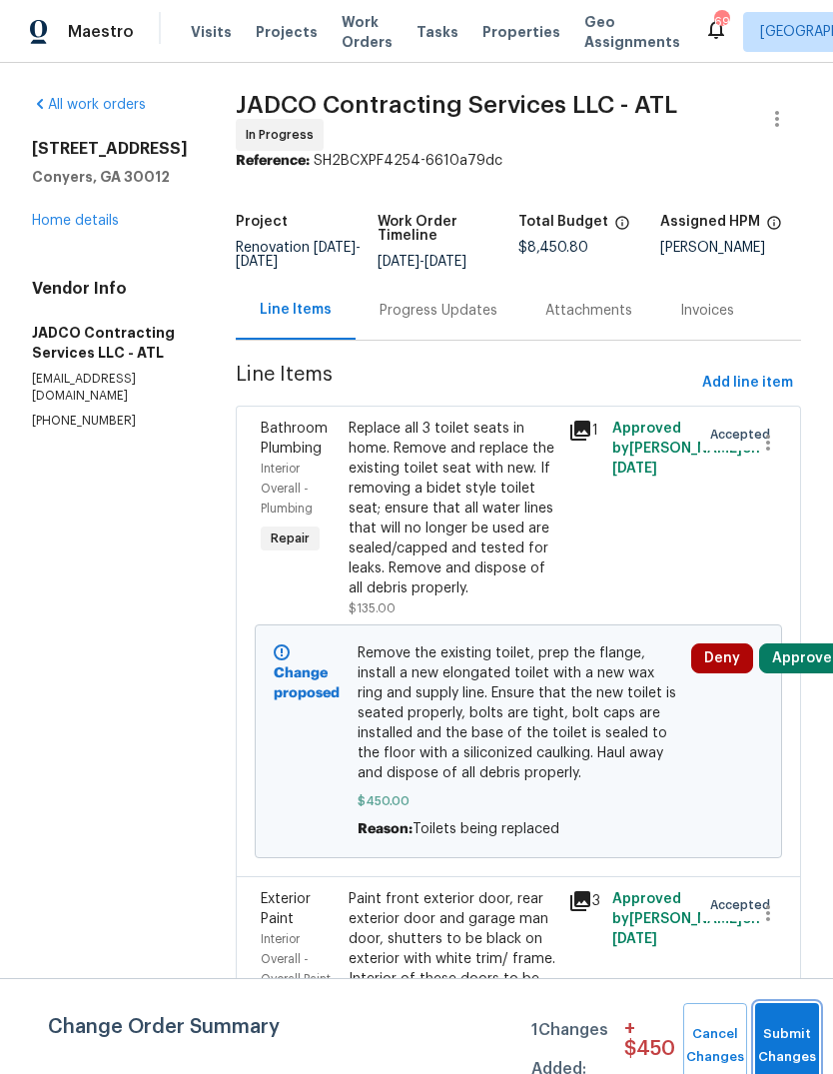
click at [791, 1043] on span "Submit Changes" at bounding box center [787, 1046] width 44 height 46
